Goal: Information Seeking & Learning: Check status

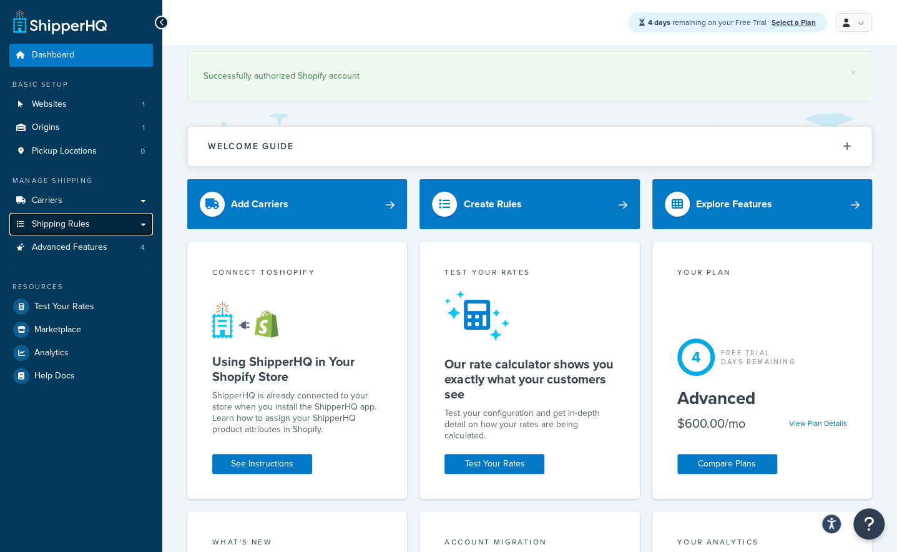
click at [105, 225] on link "Shipping Rules" at bounding box center [81, 224] width 144 height 23
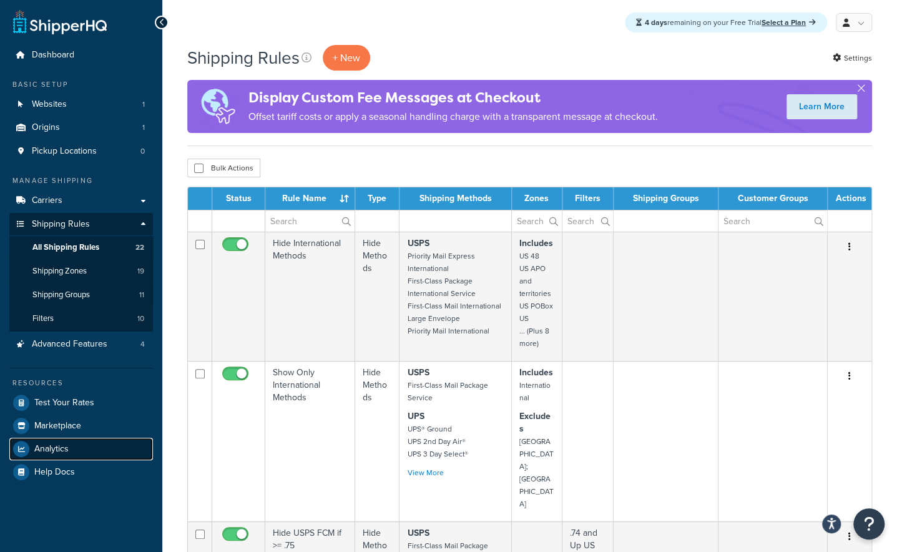
click at [61, 446] on span "Analytics" at bounding box center [51, 449] width 34 height 11
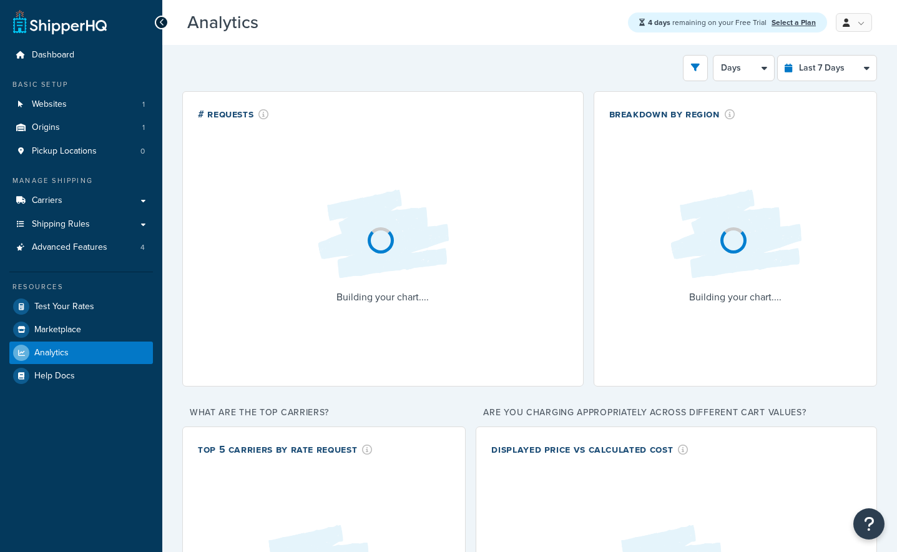
select select "last_7_days"
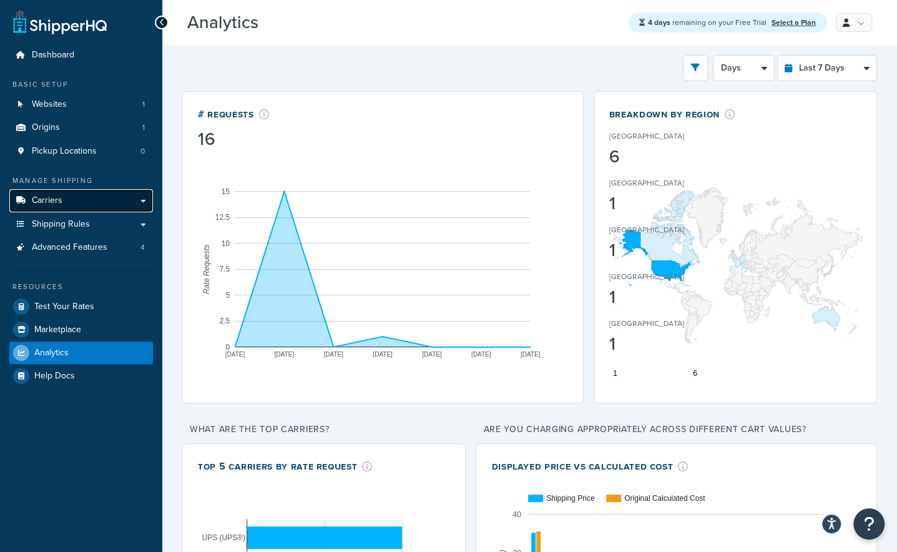
click at [91, 199] on link "Carriers" at bounding box center [81, 200] width 144 height 23
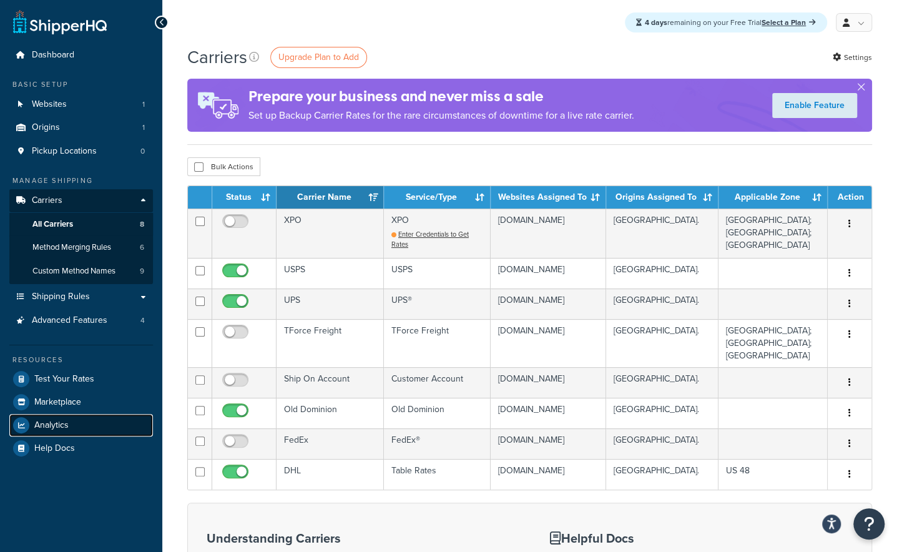
click at [85, 421] on link "Analytics" at bounding box center [81, 425] width 144 height 22
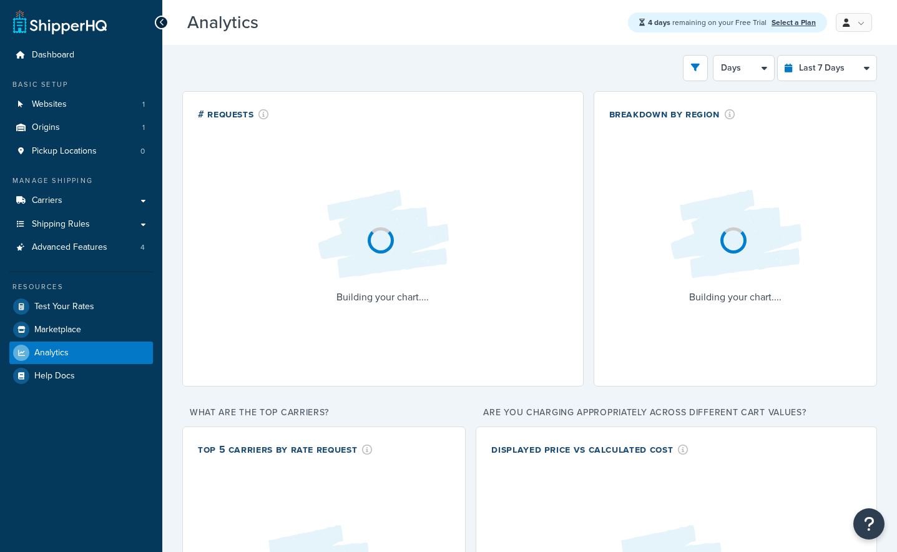
select select "last_7_days"
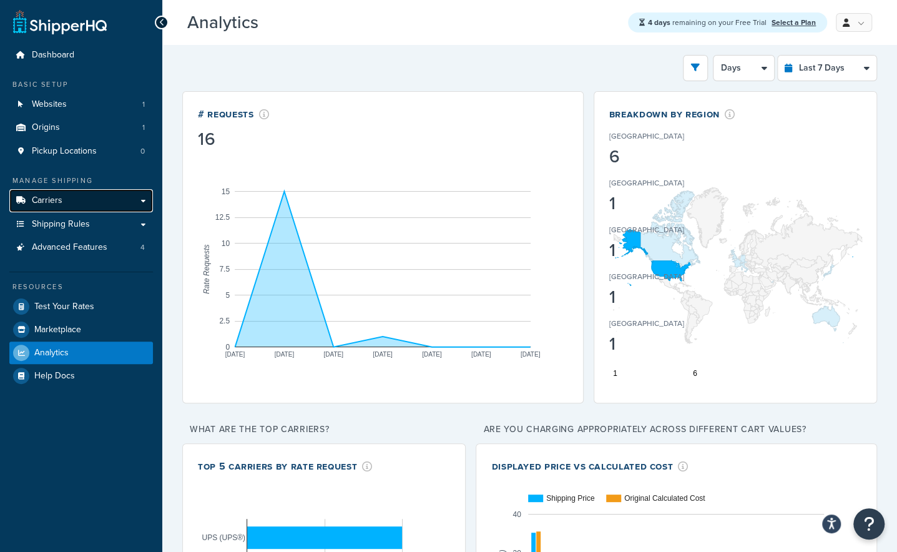
click at [84, 195] on link "Carriers" at bounding box center [81, 200] width 144 height 23
